Goal: Transaction & Acquisition: Purchase product/service

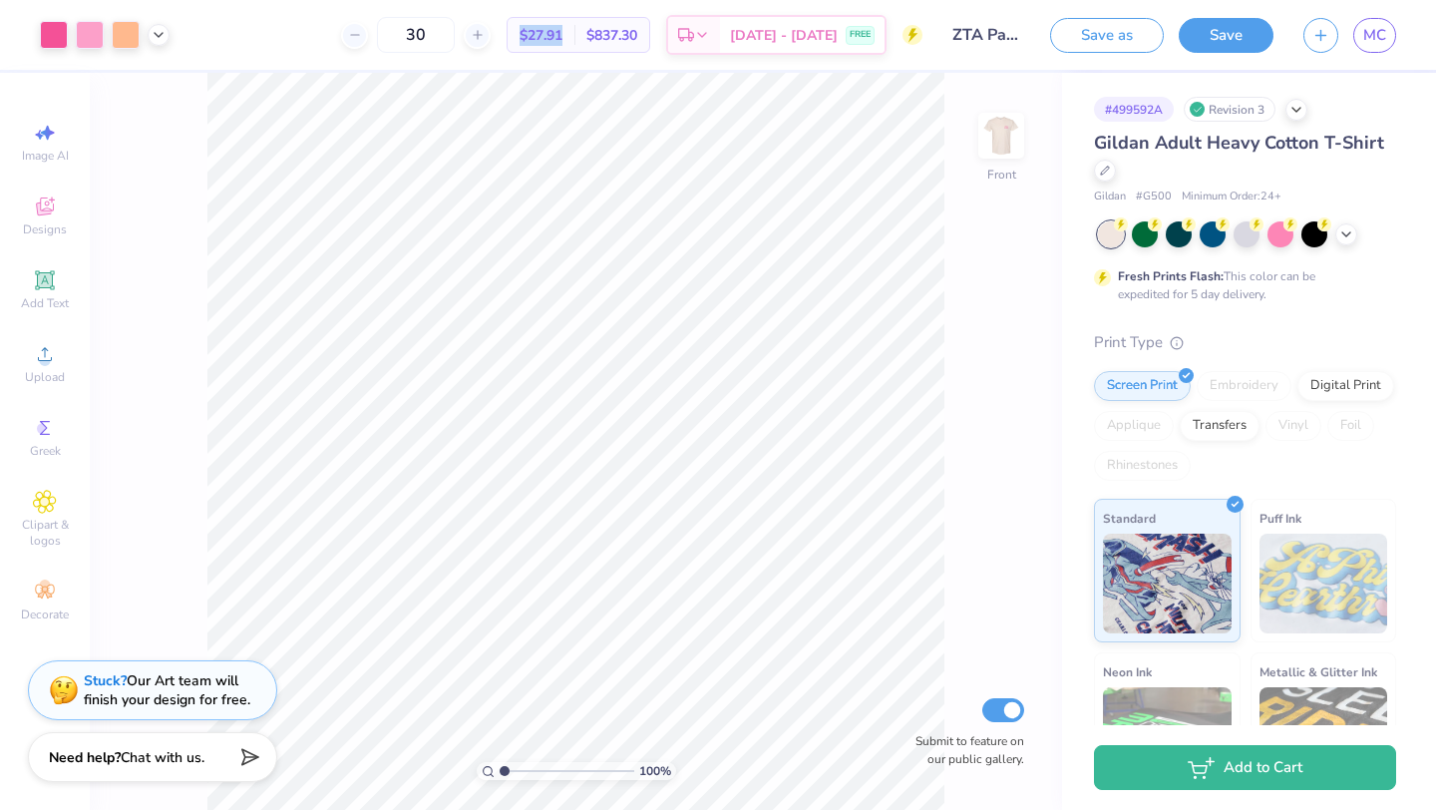
drag, startPoint x: 590, startPoint y: 29, endPoint x: 535, endPoint y: 28, distance: 55.9
click at [535, 28] on div "$27.91 Per Item" at bounding box center [541, 35] width 67 height 34
copy span "$27.91"
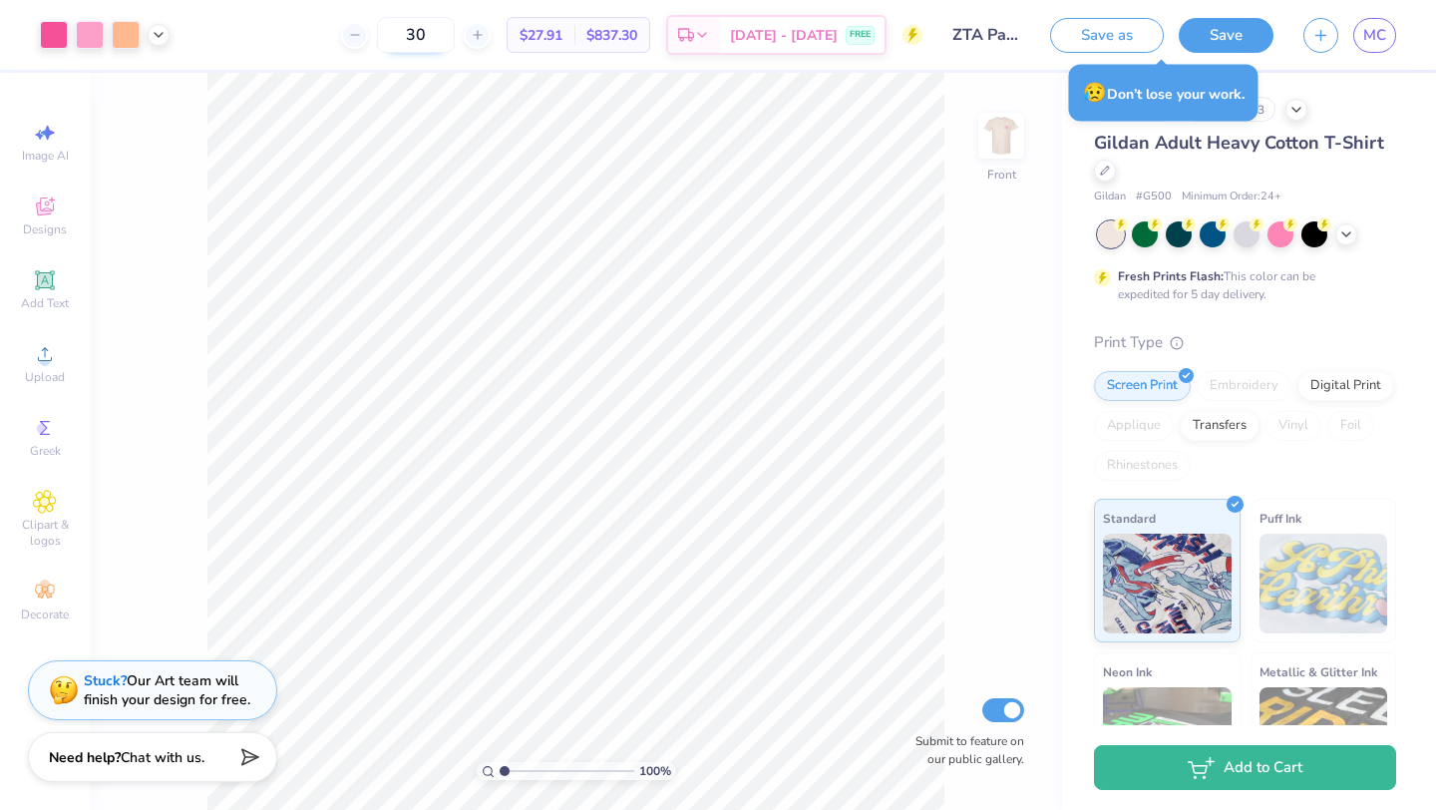
click at [444, 39] on input "30" at bounding box center [416, 35] width 78 height 36
drag, startPoint x: 587, startPoint y: 36, endPoint x: 501, endPoint y: 32, distance: 86.9
click at [501, 32] on div "40 $24.74 Per Item $989.60 Total Est. Delivery [DATE] - [DATE] FREE" at bounding box center [554, 35] width 738 height 70
copy span "$24.74"
drag, startPoint x: 460, startPoint y: 34, endPoint x: 407, endPoint y: 31, distance: 52.9
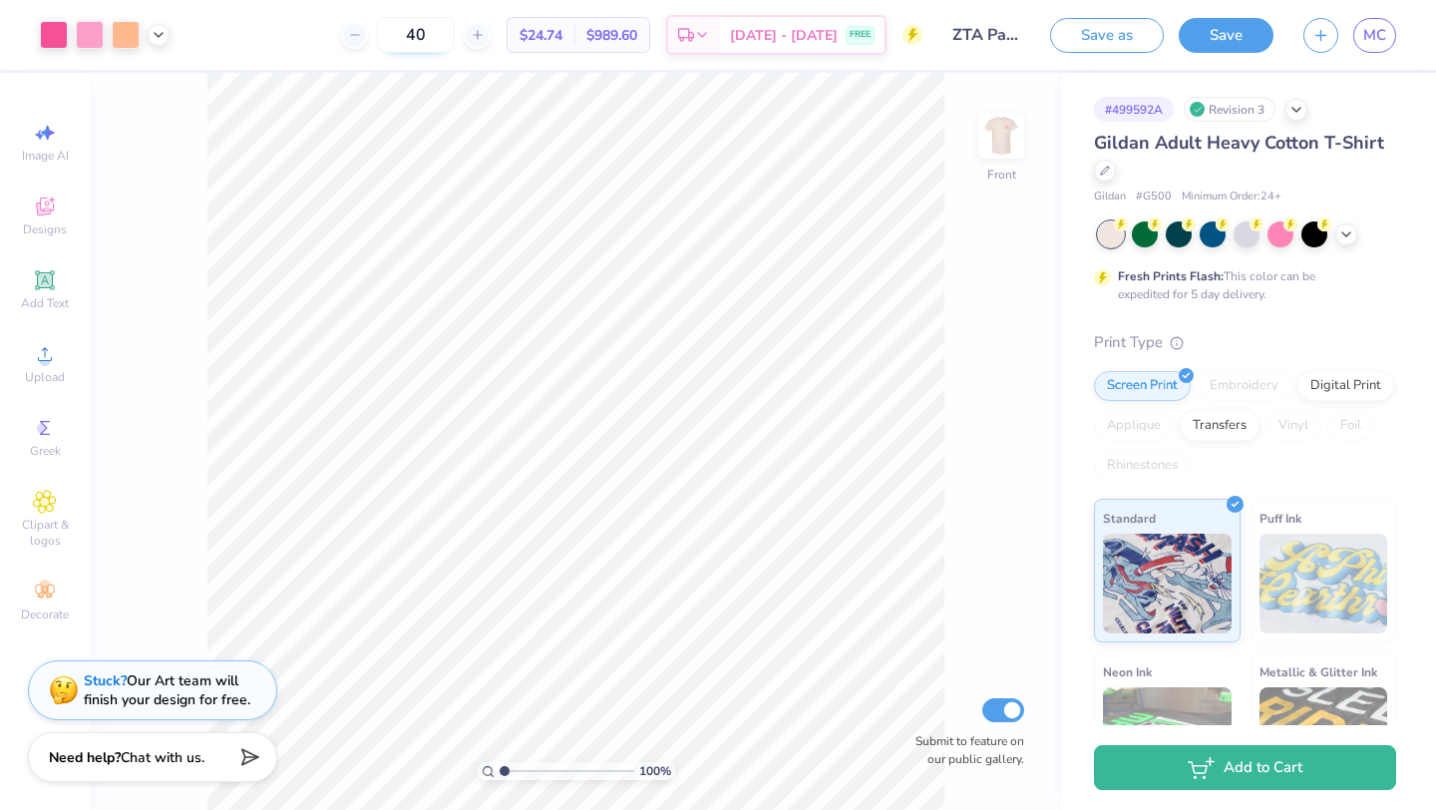
click at [407, 31] on input "40" at bounding box center [416, 35] width 78 height 36
drag, startPoint x: 581, startPoint y: 28, endPoint x: 527, endPoint y: 31, distance: 53.9
click at [527, 31] on div "$21.55 Per Item" at bounding box center [530, 35] width 67 height 34
copy span "$21.55"
drag, startPoint x: 442, startPoint y: 36, endPoint x: 368, endPoint y: 33, distance: 73.9
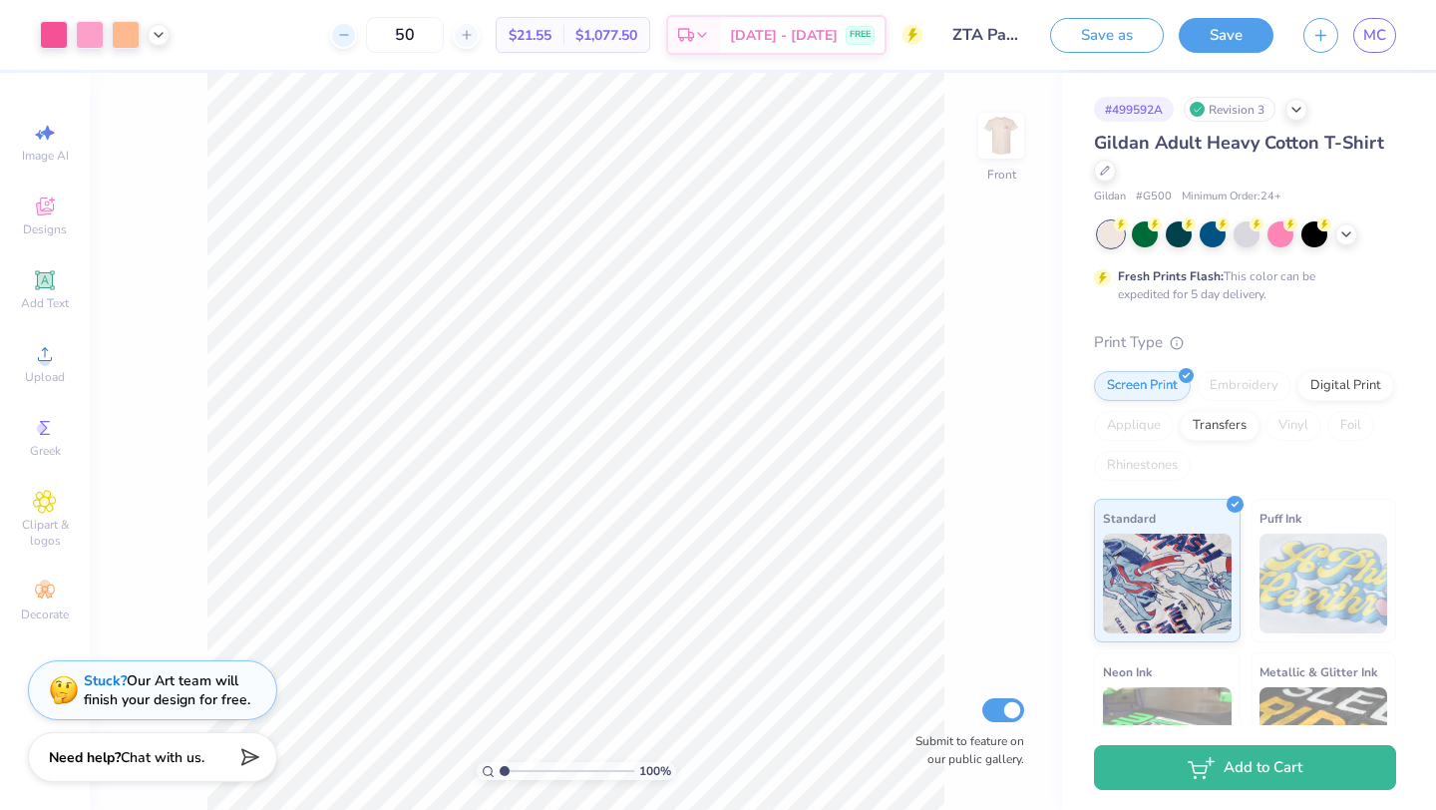
click at [368, 33] on div "50" at bounding box center [405, 35] width 150 height 36
type input "60"
drag, startPoint x: 574, startPoint y: 32, endPoint x: 525, endPoint y: 32, distance: 48.9
click at [525, 32] on div "$20.75 Per Item" at bounding box center [530, 35] width 67 height 34
copy span "$20.75"
